Goal: Task Accomplishment & Management: Manage account settings

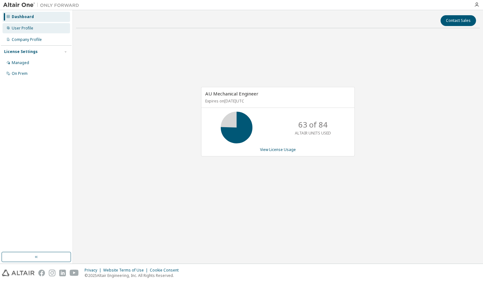
click at [39, 32] on div "User Profile" at bounding box center [36, 28] width 67 height 10
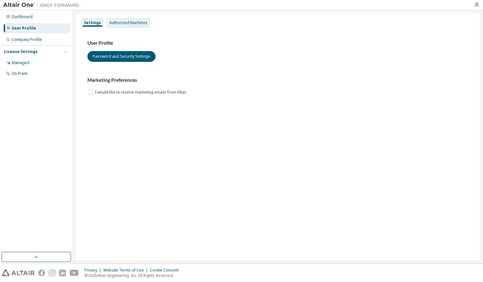
click at [116, 25] on div "Authorized Machines" at bounding box center [128, 22] width 38 height 5
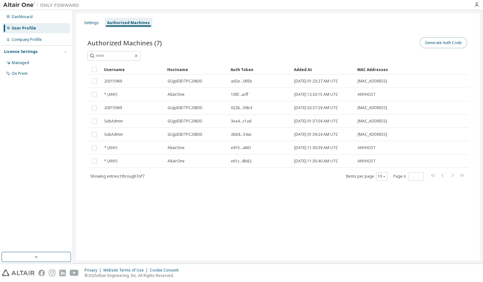
click at [441, 44] on button "Generate Auth Code" at bounding box center [444, 42] width 48 height 11
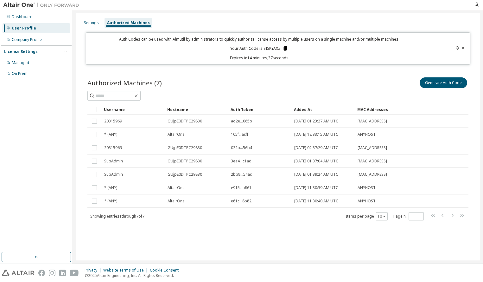
click at [287, 49] on icon at bounding box center [285, 49] width 6 height 6
click at [286, 49] on icon at bounding box center [284, 48] width 3 height 4
